Goal: Task Accomplishment & Management: Use online tool/utility

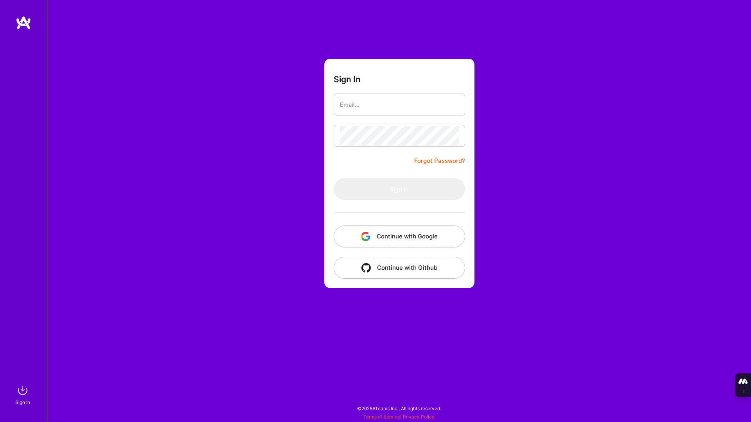
type input "[EMAIL_ADDRESS][DOMAIN_NAME]"
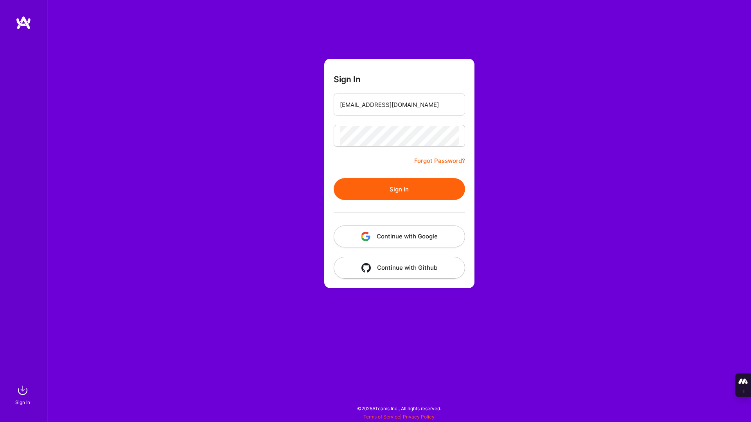
click at [420, 189] on button "Sign In" at bounding box center [399, 189] width 131 height 22
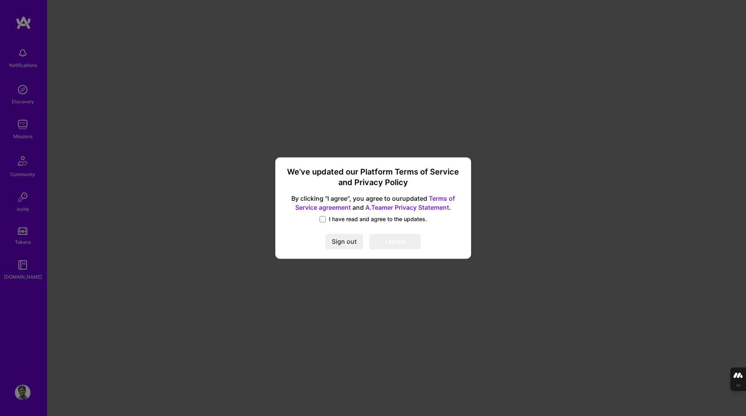
click at [326, 220] on label "I have read and agree to the updates." at bounding box center [372, 219] width 107 height 8
click at [0, 0] on input "I have read and agree to the updates." at bounding box center [0, 0] width 0 height 0
click at [389, 243] on button "I agree" at bounding box center [394, 242] width 51 height 16
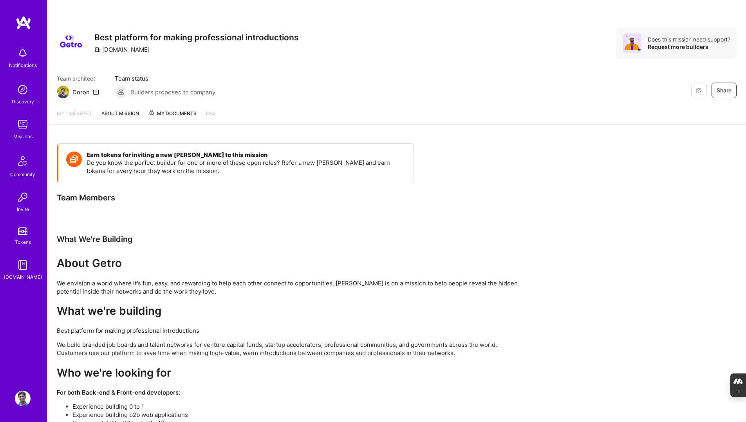
click at [21, 55] on img at bounding box center [23, 53] width 16 height 16
click at [24, 119] on img at bounding box center [23, 125] width 16 height 16
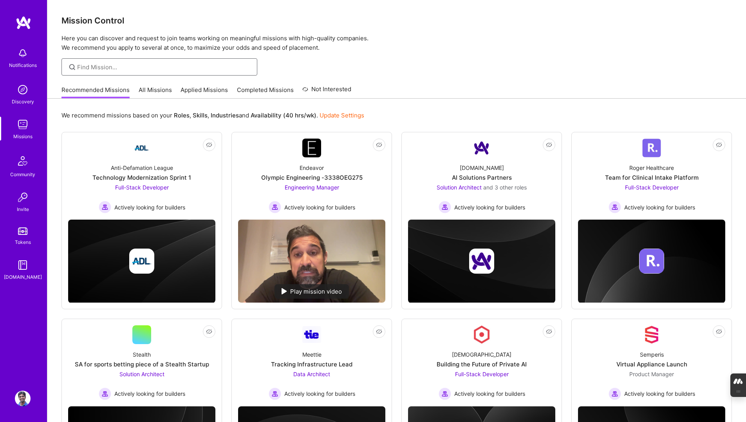
click at [142, 67] on input at bounding box center [164, 67] width 174 height 8
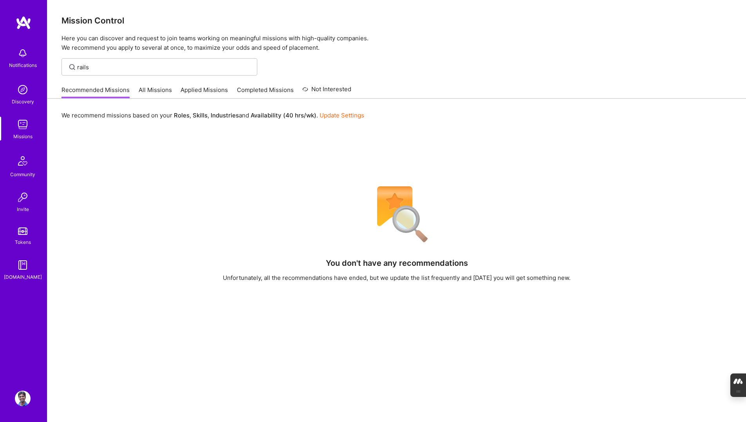
click at [143, 58] on div "rails" at bounding box center [159, 66] width 196 height 17
click at [140, 63] on input "rails" at bounding box center [164, 67] width 174 height 8
type input "ruby"
